Goal: Information Seeking & Learning: Learn about a topic

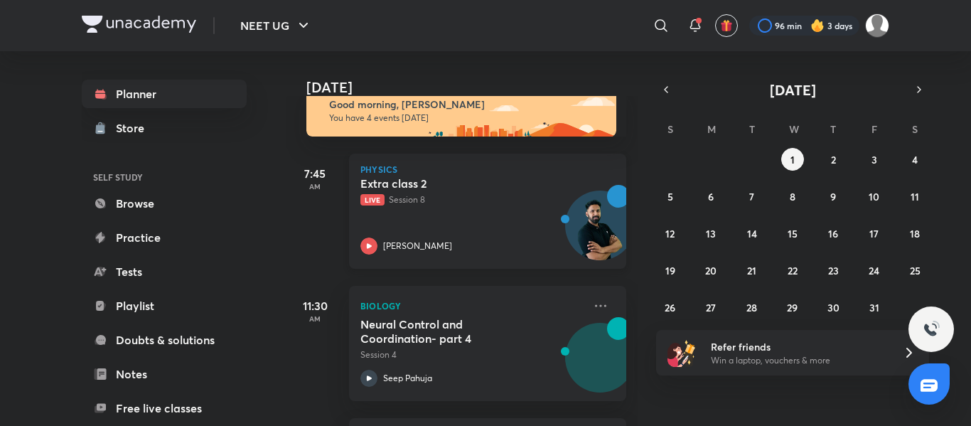
scroll to position [26, 0]
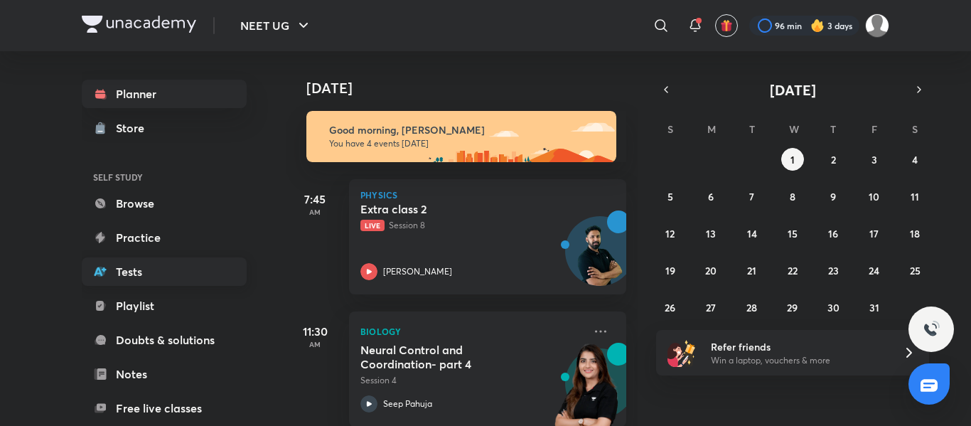
click at [228, 271] on link "Tests" at bounding box center [164, 271] width 165 height 28
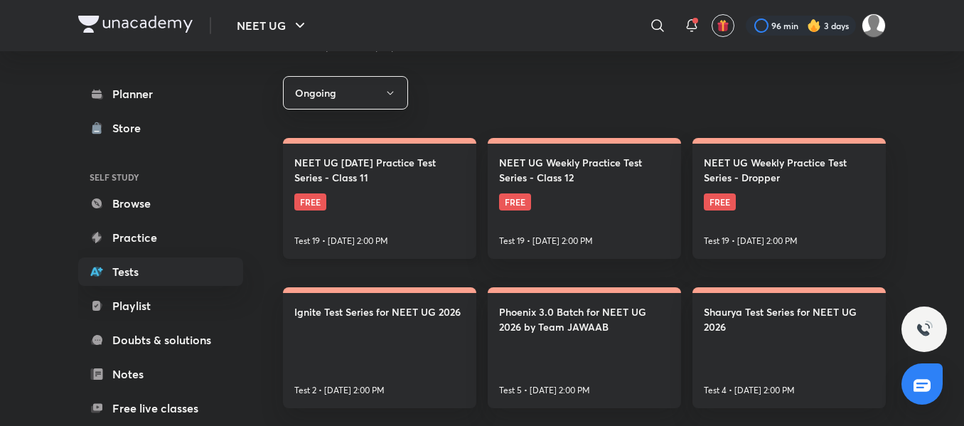
scroll to position [215, 0]
